Goal: Information Seeking & Learning: Learn about a topic

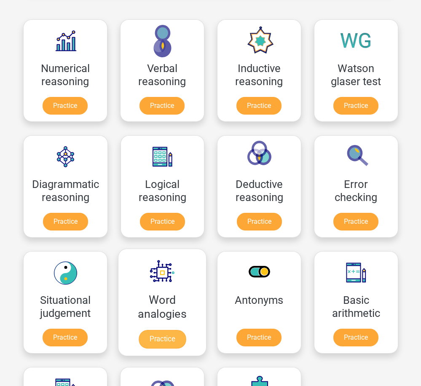
scroll to position [211, 0]
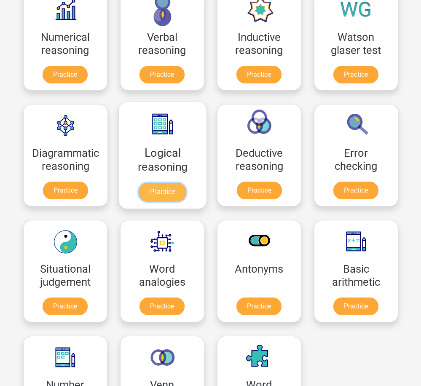
click at [185, 183] on link "Practice" at bounding box center [162, 192] width 47 height 19
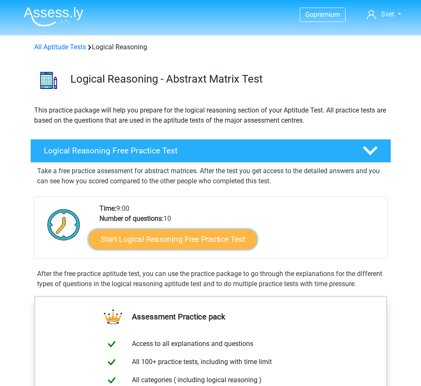
click at [191, 234] on link "Start Logical Reasoning Free Practice Test" at bounding box center [173, 239] width 169 height 20
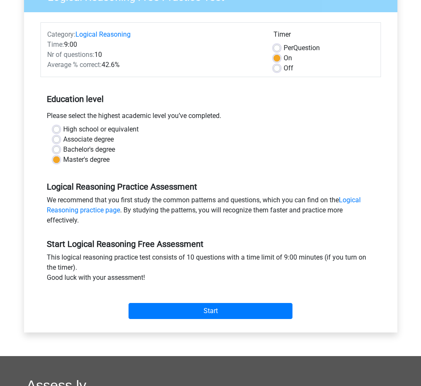
scroll to position [169, 0]
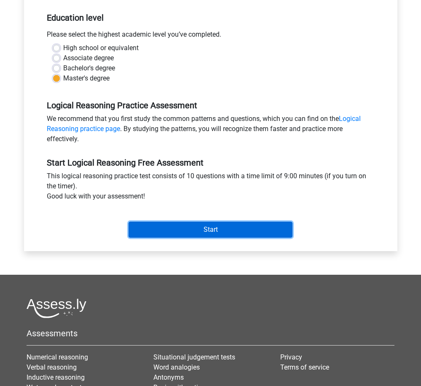
click at [227, 229] on input "Start" at bounding box center [211, 230] width 164 height 16
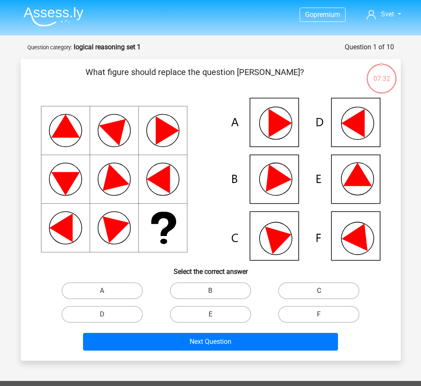
click at [328, 291] on label "C" at bounding box center [318, 291] width 81 height 17
click at [325, 291] on input "C" at bounding box center [321, 293] width 5 height 5
radio input "true"
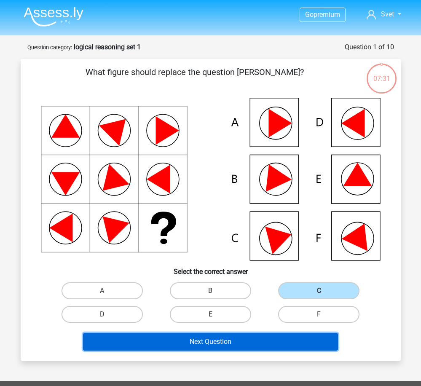
click at [249, 344] on button "Next Question" at bounding box center [210, 342] width 255 height 18
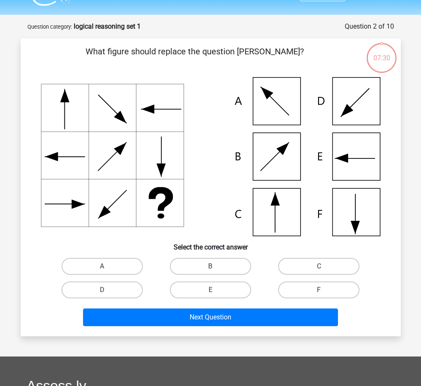
scroll to position [42, 0]
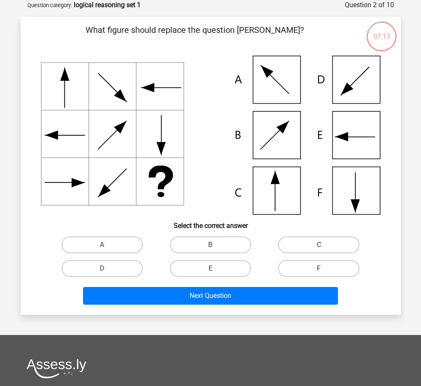
click at [309, 244] on label "C" at bounding box center [318, 245] width 81 height 17
click at [319, 245] on input "C" at bounding box center [321, 247] width 5 height 5
radio input "true"
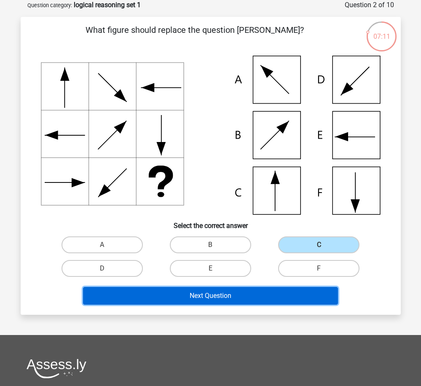
click at [275, 298] on button "Next Question" at bounding box center [210, 296] width 255 height 18
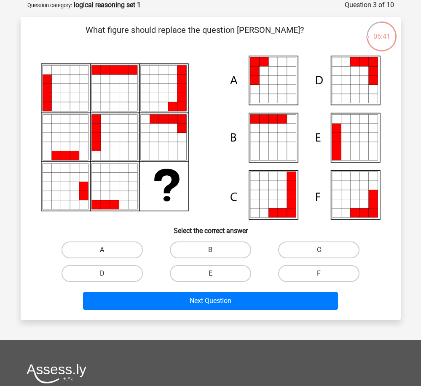
click at [119, 249] on label "A" at bounding box center [102, 250] width 81 height 17
click at [108, 250] on input "A" at bounding box center [104, 252] width 5 height 5
radio input "true"
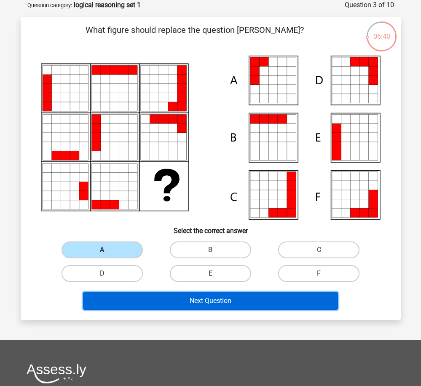
click at [235, 302] on button "Next Question" at bounding box center [210, 301] width 255 height 18
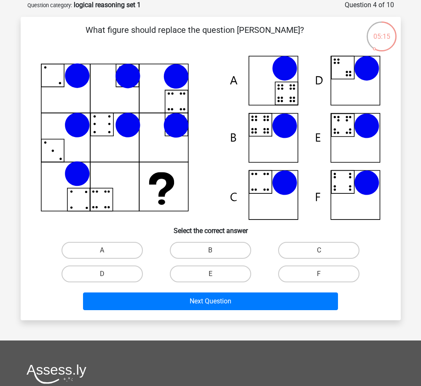
click at [367, 140] on icon at bounding box center [211, 138] width 340 height 165
click at [232, 272] on label "E" at bounding box center [210, 274] width 81 height 17
click at [216, 274] on input "E" at bounding box center [213, 276] width 5 height 5
radio input "true"
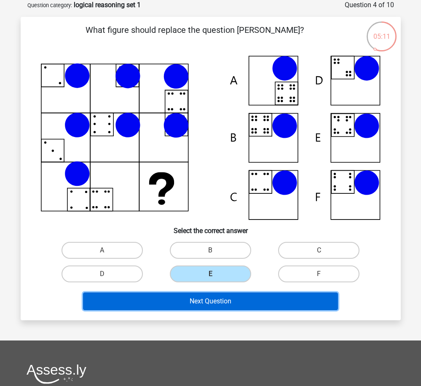
click at [232, 303] on button "Next Question" at bounding box center [210, 302] width 255 height 18
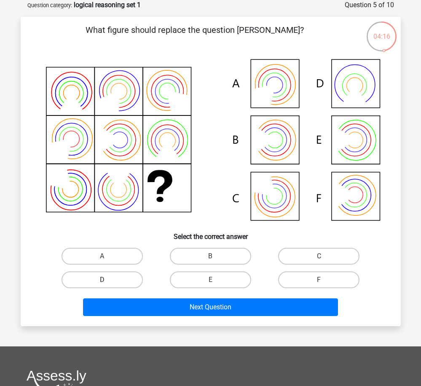
click at [120, 284] on label "D" at bounding box center [102, 280] width 81 height 17
click at [108, 284] on input "D" at bounding box center [104, 282] width 5 height 5
radio input "true"
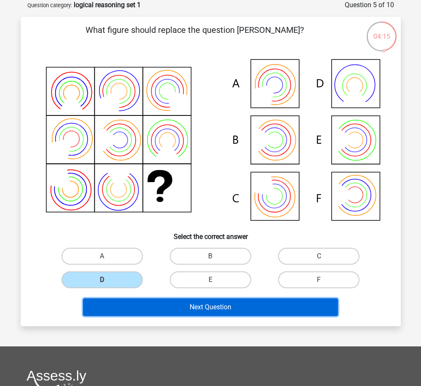
click at [204, 305] on button "Next Question" at bounding box center [210, 308] width 255 height 18
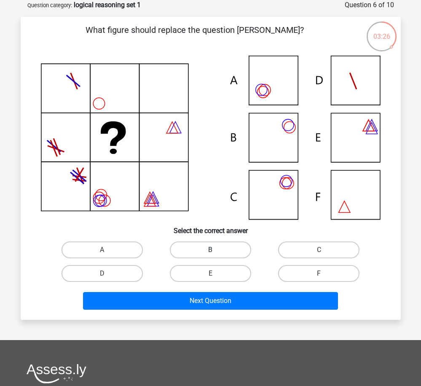
click at [205, 249] on label "B" at bounding box center [210, 250] width 81 height 17
click at [211, 250] on input "B" at bounding box center [213, 252] width 5 height 5
radio input "true"
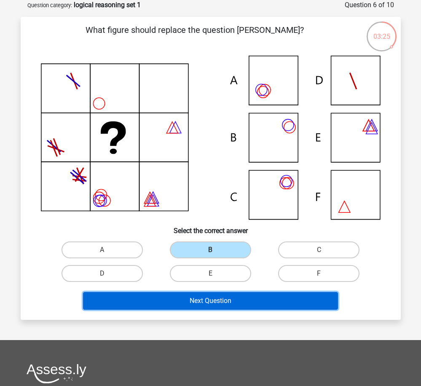
click at [219, 305] on button "Next Question" at bounding box center [210, 301] width 255 height 18
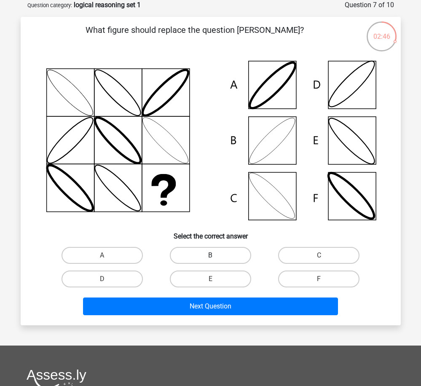
click at [204, 254] on label "B" at bounding box center [210, 255] width 81 height 17
click at [211, 256] on input "B" at bounding box center [213, 258] width 5 height 5
radio input "true"
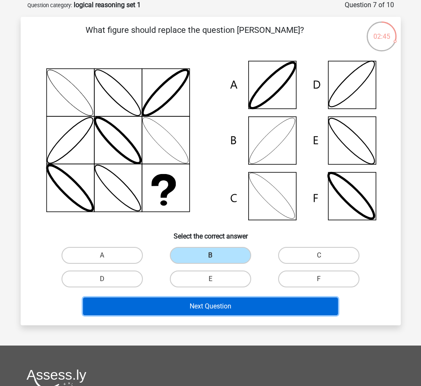
click at [222, 305] on button "Next Question" at bounding box center [210, 307] width 255 height 18
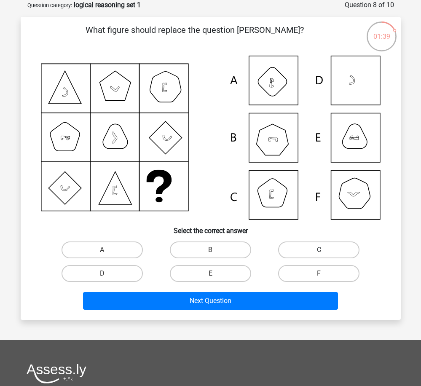
click at [337, 253] on label "C" at bounding box center [318, 250] width 81 height 17
click at [325, 253] on input "C" at bounding box center [321, 252] width 5 height 5
radio input "true"
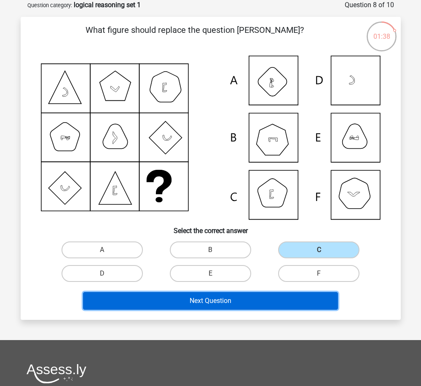
click at [279, 300] on button "Next Question" at bounding box center [210, 301] width 255 height 18
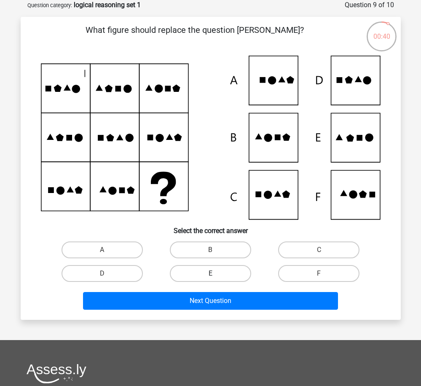
click at [238, 273] on label "E" at bounding box center [210, 273] width 81 height 17
click at [216, 274] on input "E" at bounding box center [213, 276] width 5 height 5
radio input "true"
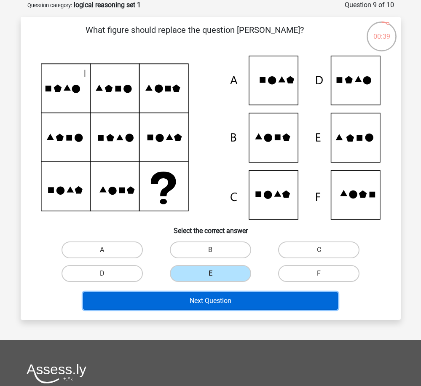
click at [241, 301] on button "Next Question" at bounding box center [210, 301] width 255 height 18
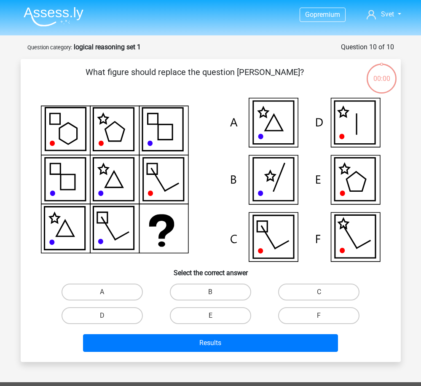
scroll to position [42, 0]
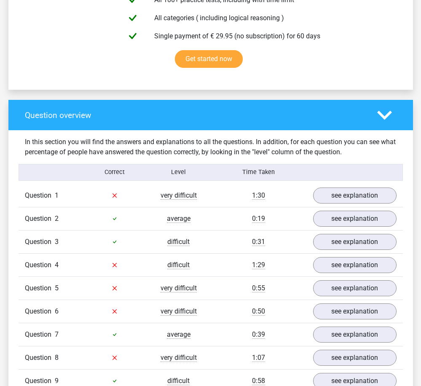
scroll to position [591, 0]
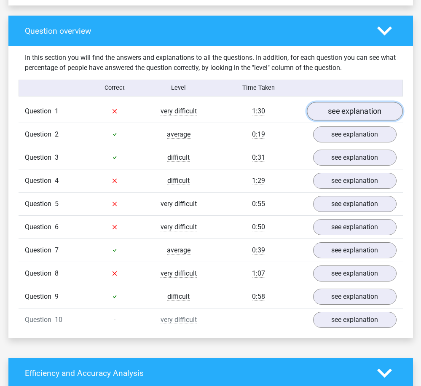
click at [356, 111] on link "see explanation" at bounding box center [355, 111] width 96 height 19
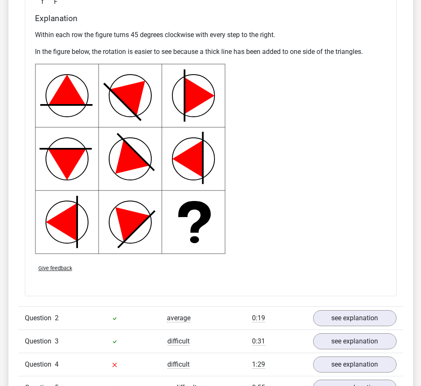
scroll to position [1097, 0]
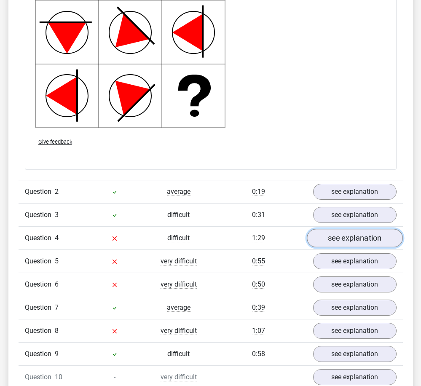
click at [361, 238] on link "see explanation" at bounding box center [355, 238] width 96 height 19
